Goal: Obtain resource: Download file/media

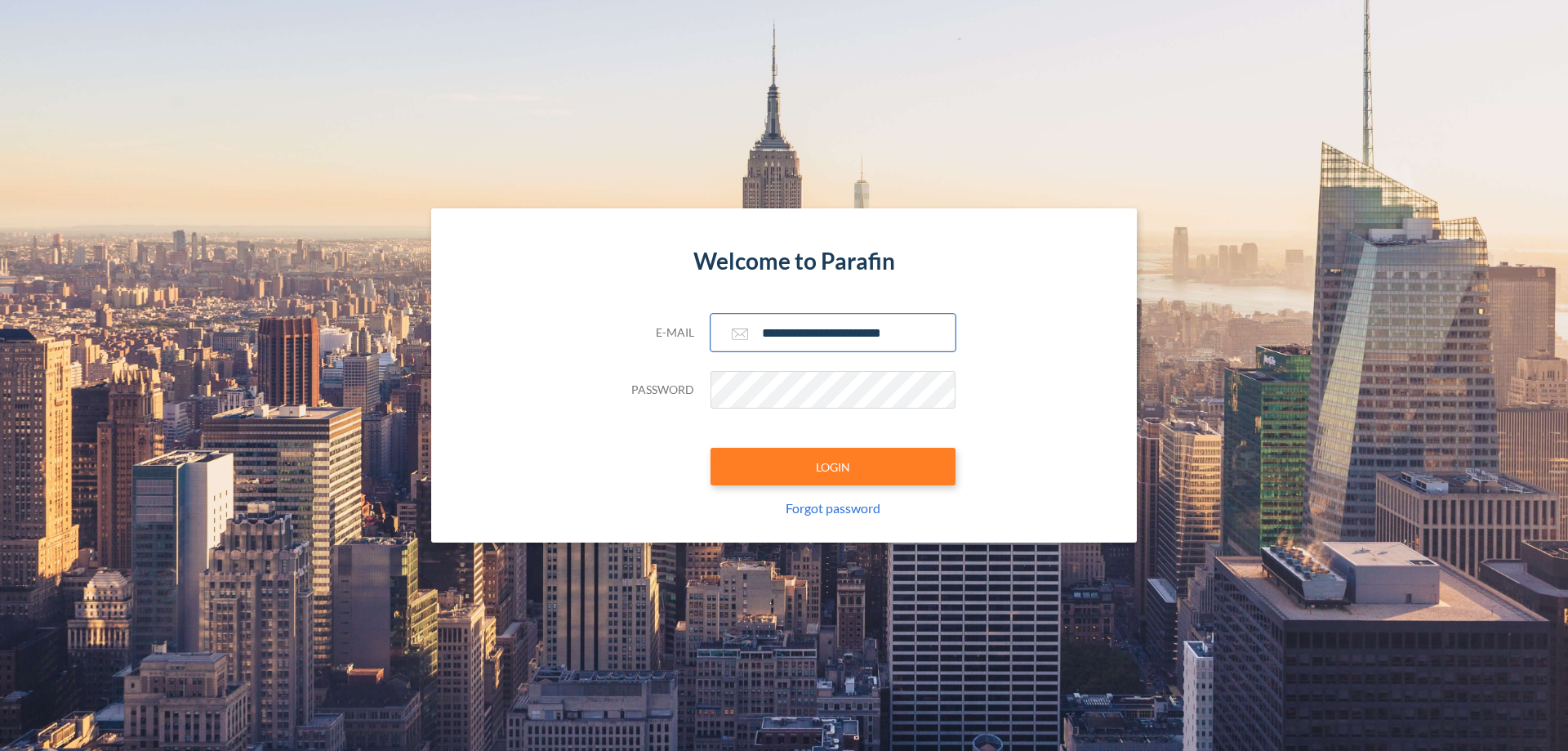
type input "**********"
click at [833, 467] on button "LOGIN" at bounding box center [833, 466] width 245 height 37
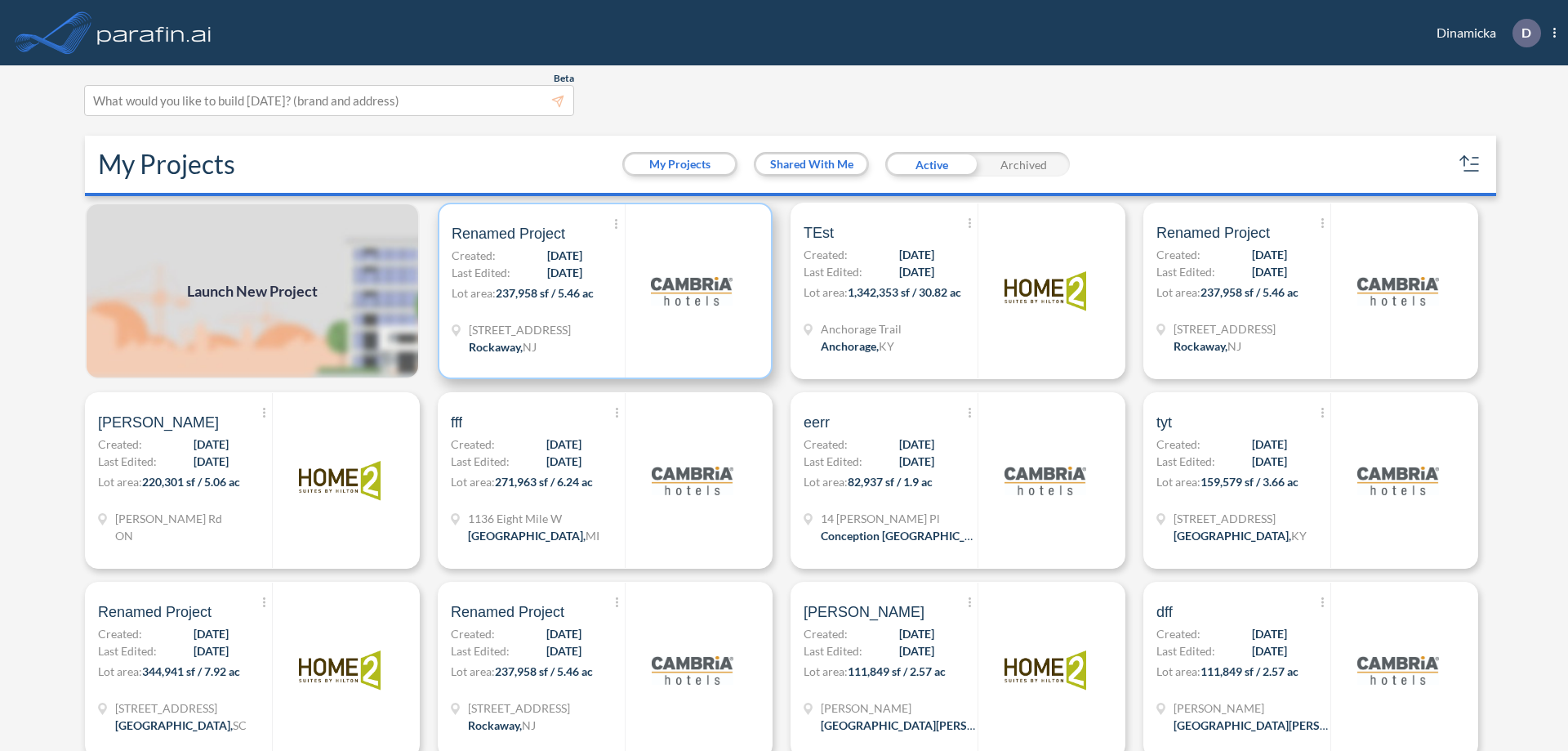
scroll to position [4, 0]
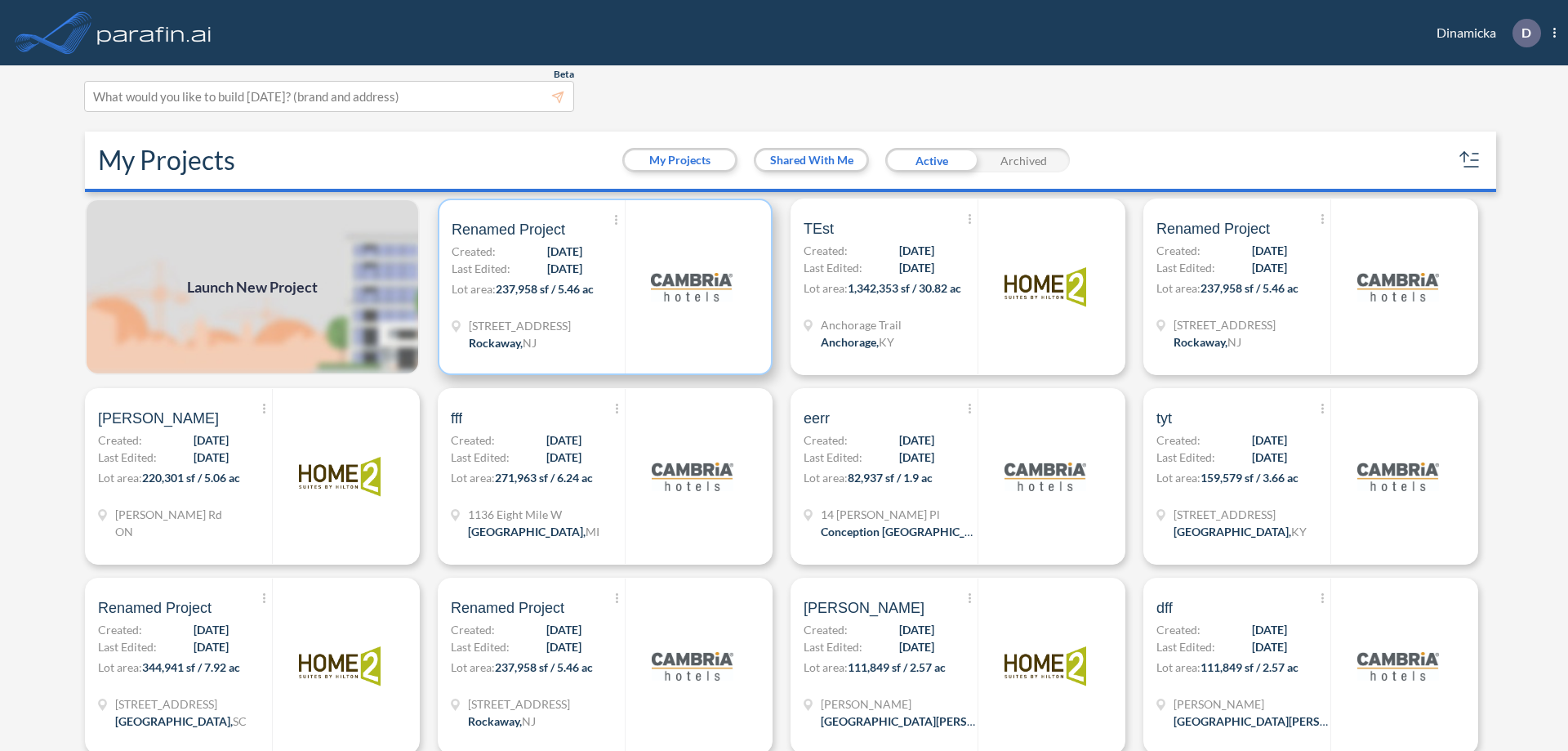
click at [602, 287] on p "Lot area: 237,958 sf / 5.46 ac" at bounding box center [538, 292] width 173 height 23
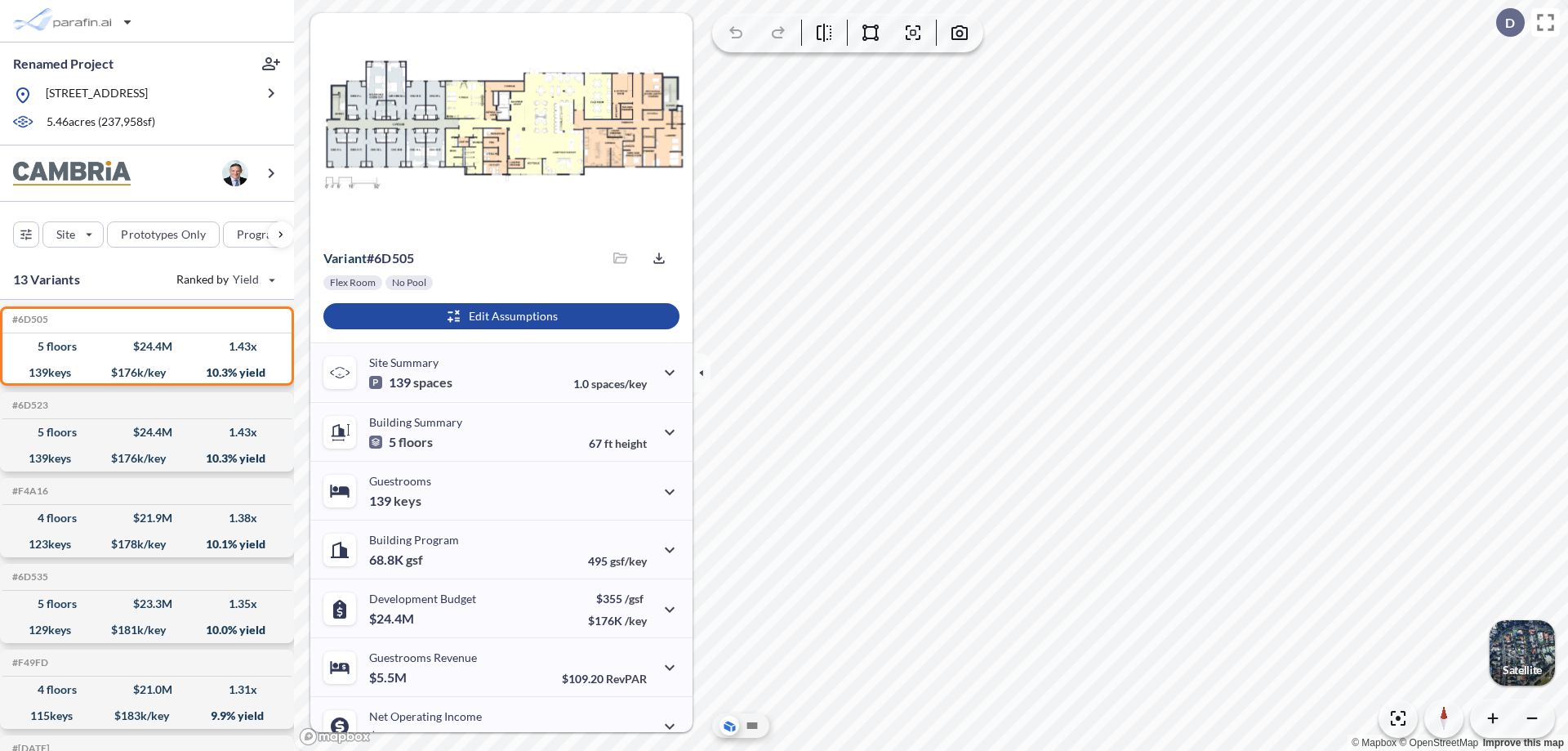
scroll to position [82, 0]
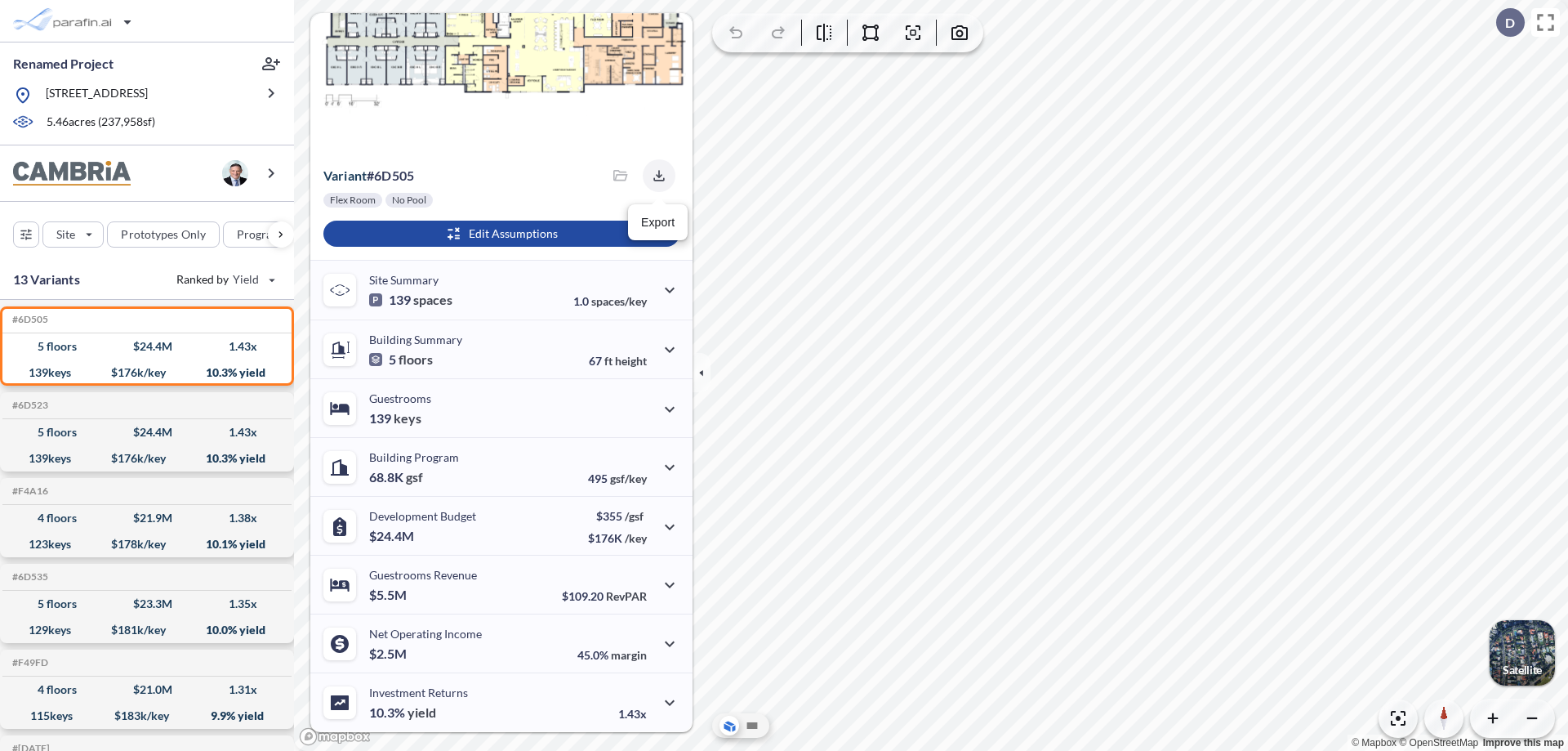
click at [654, 175] on icon "button" at bounding box center [658, 175] width 11 height 11
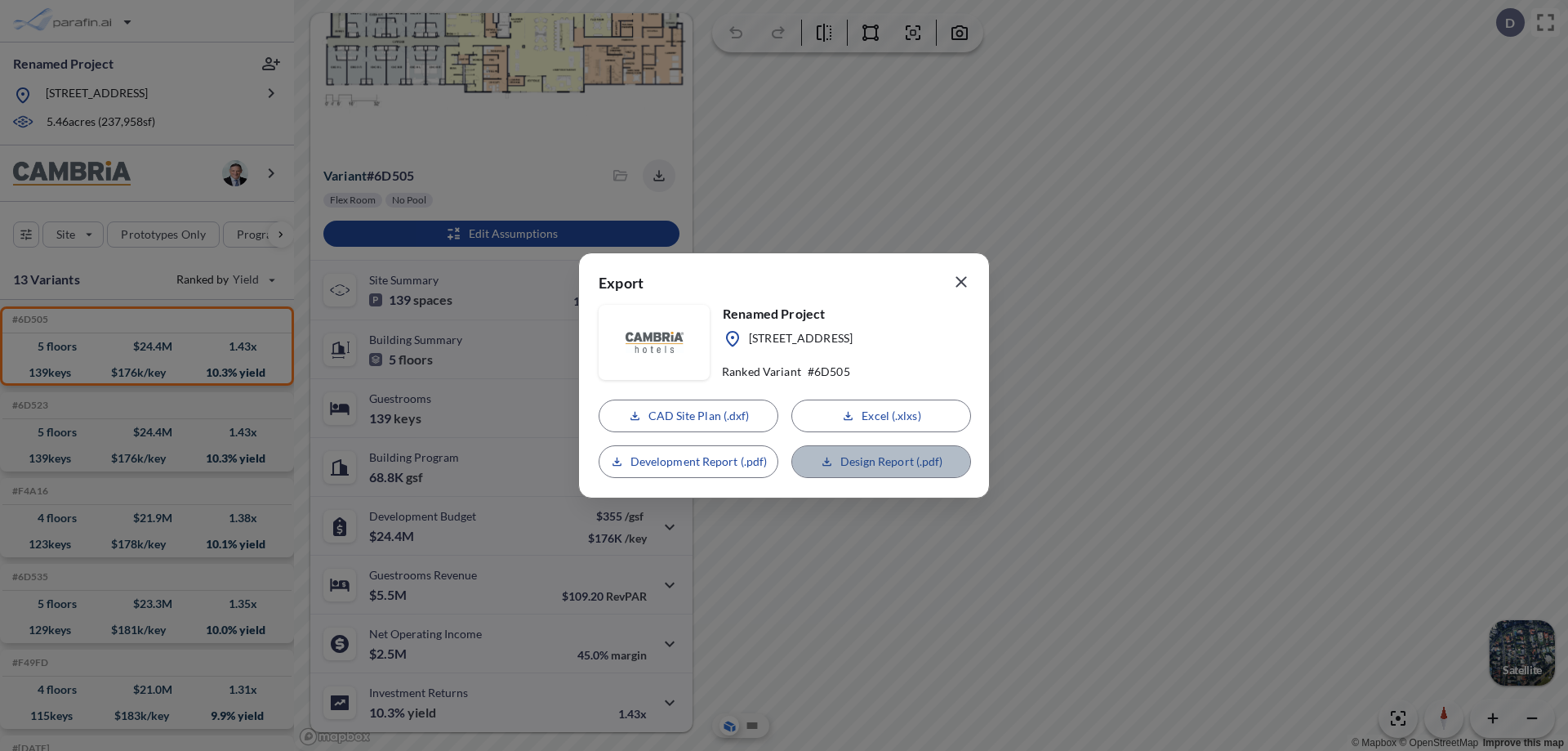
click at [881, 462] on p "Design Report (.pdf)" at bounding box center [892, 462] width 103 height 17
